Goal: Task Accomplishment & Management: Use online tool/utility

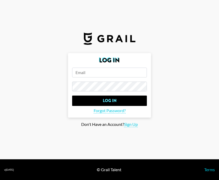
type input "[PERSON_NAME][EMAIL_ADDRESS][PERSON_NAME][DOMAIN_NAME]"
click at [116, 75] on input "[PERSON_NAME][EMAIL_ADDRESS][PERSON_NAME][DOMAIN_NAME]" at bounding box center [109, 73] width 75 height 10
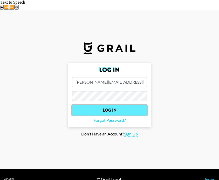
click at [83, 105] on input "Log In" at bounding box center [109, 110] width 75 height 10
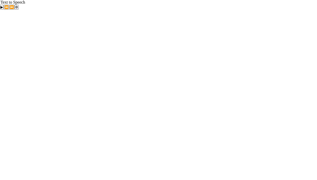
select select "Song"
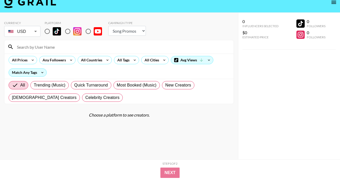
scroll to position [20, 0]
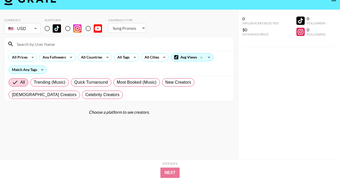
click at [35, 23] on body "Currency USD USD ​ Platform Campaign Type Choose Type... Song Promos Brand Prom…" at bounding box center [170, 89] width 340 height 201
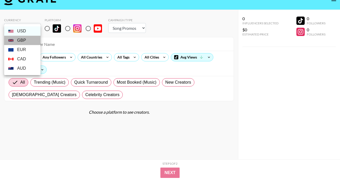
click at [25, 38] on li "GBP" at bounding box center [22, 40] width 36 height 9
type input "GBP"
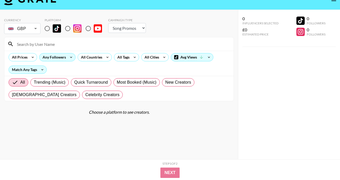
click at [61, 53] on div "Any Followers" at bounding box center [52, 57] width 27 height 8
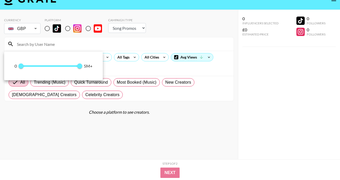
click at [89, 33] on div at bounding box center [170, 90] width 340 height 180
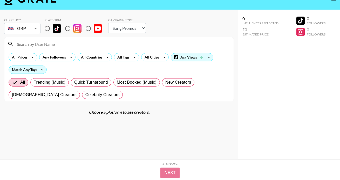
click at [66, 23] on input "radio" at bounding box center [67, 28] width 11 height 11
radio input "true"
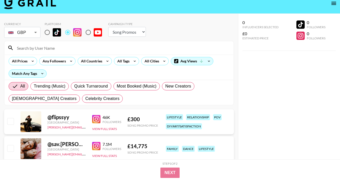
scroll to position [65, 0]
